Goal: Communication & Community: Participate in discussion

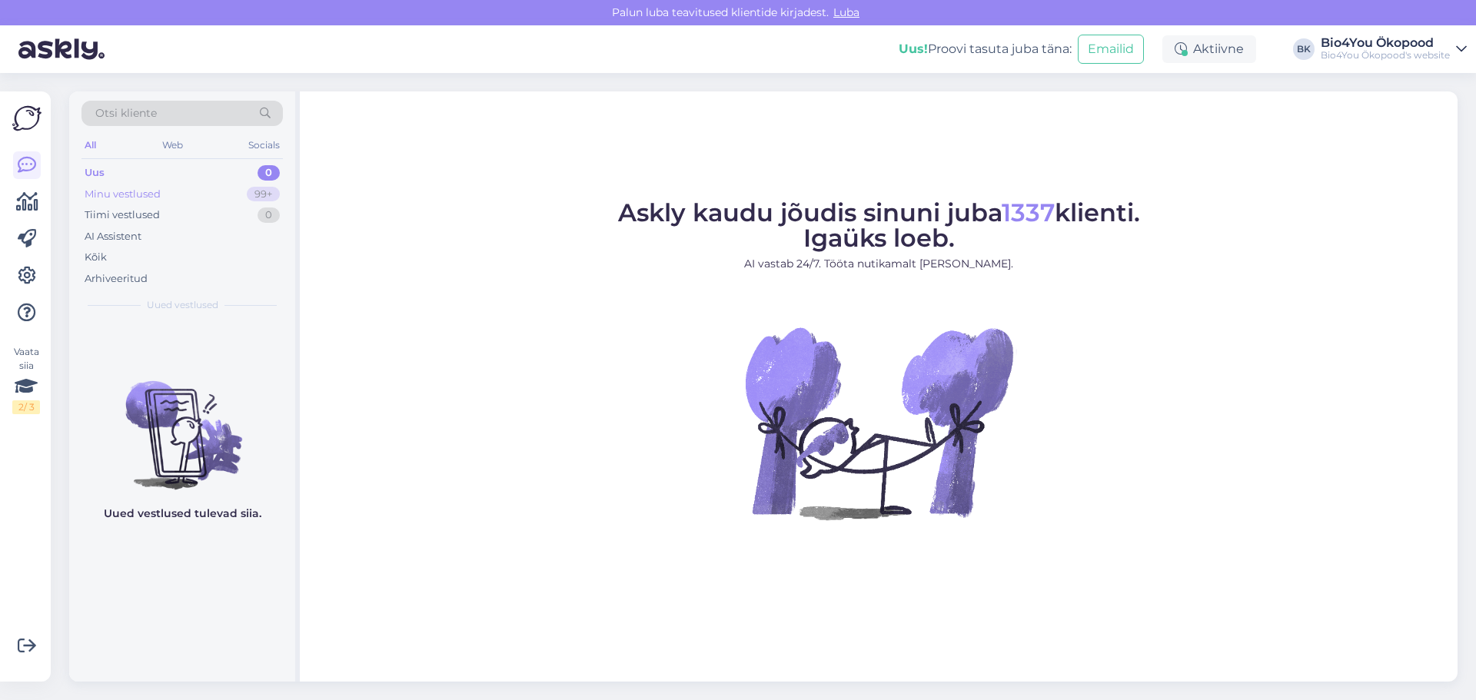
click at [165, 194] on div "Minu vestlused 99+" at bounding box center [181, 195] width 201 height 22
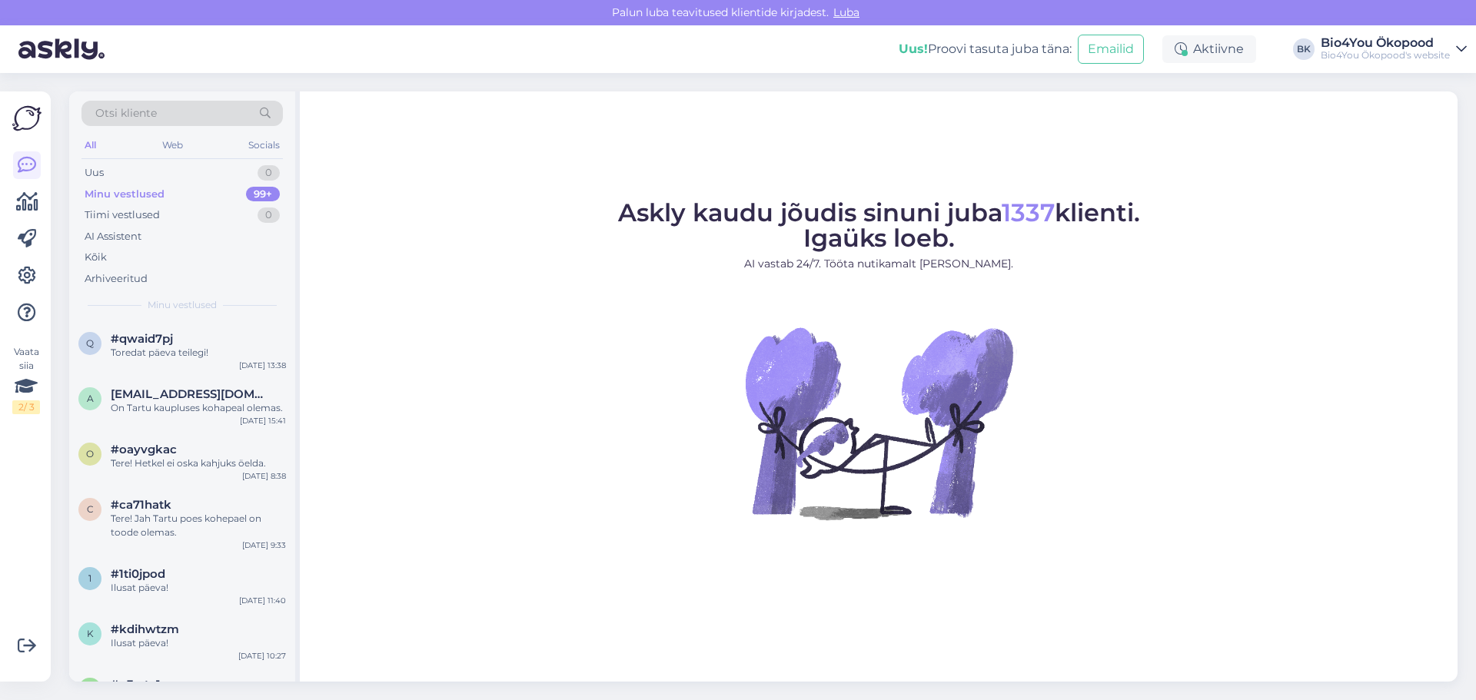
click at [173, 196] on div "Minu vestlused 99+" at bounding box center [181, 195] width 201 height 22
click at [164, 348] on div "Toredat päeva teilegi!" at bounding box center [198, 353] width 175 height 14
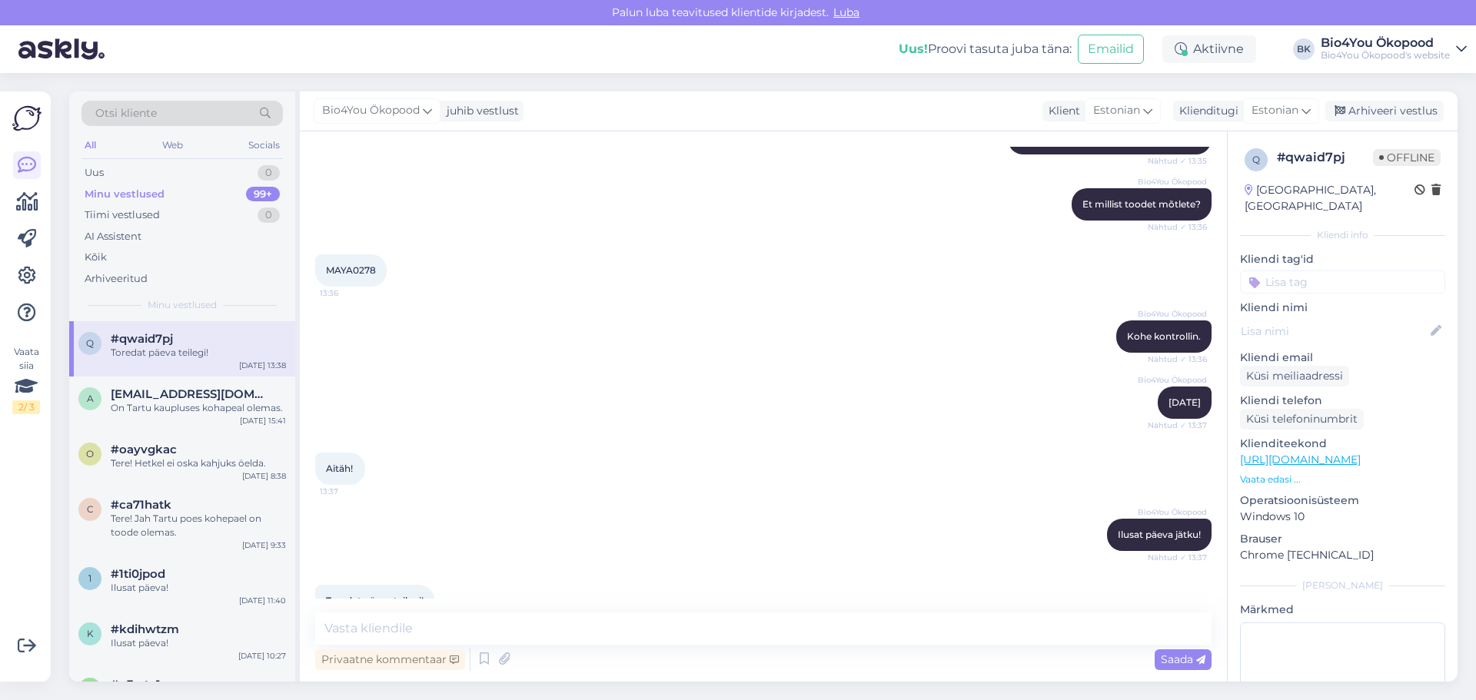
scroll to position [340, 0]
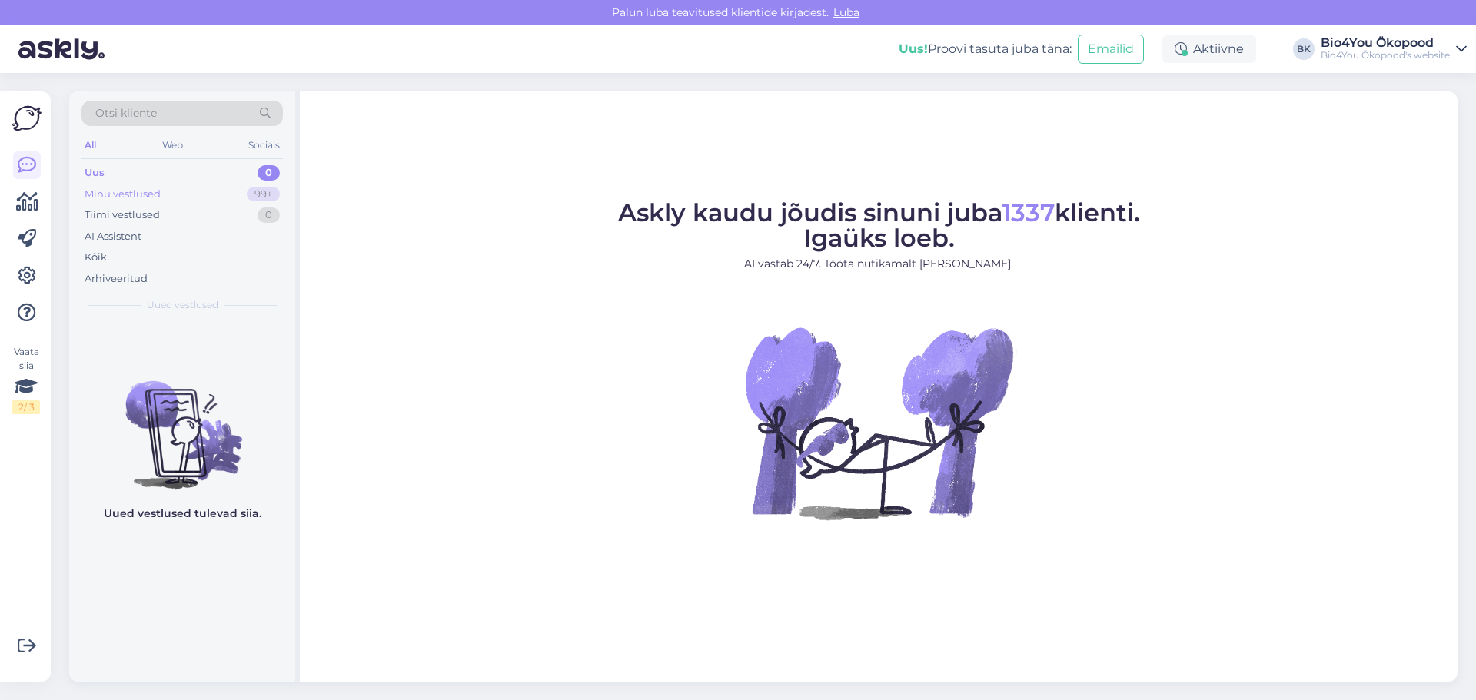
click at [147, 195] on div "Minu vestlused" at bounding box center [123, 194] width 76 height 15
